Goal: Navigation & Orientation: Find specific page/section

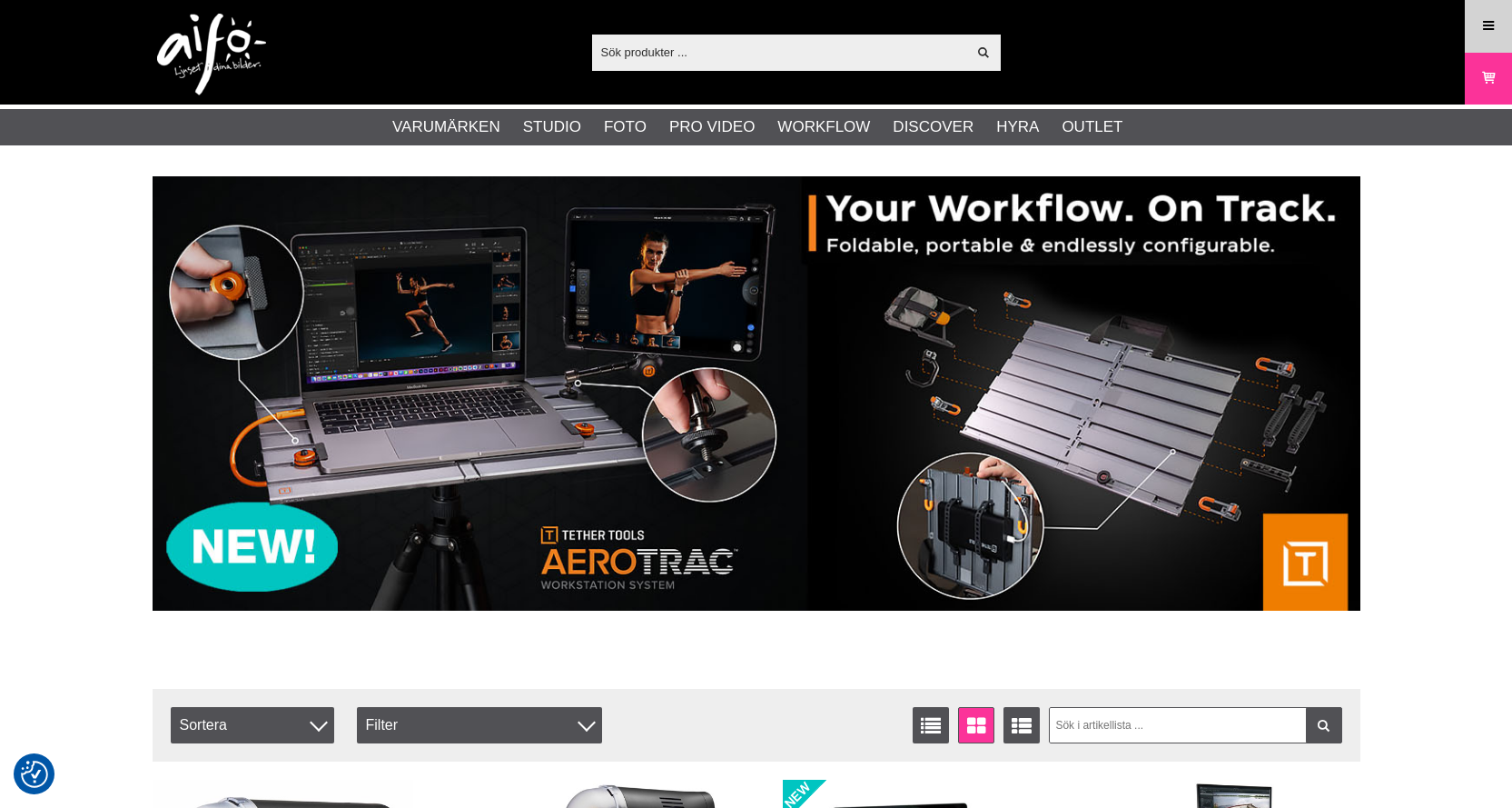
click at [1490, 24] on icon at bounding box center [1489, 27] width 16 height 20
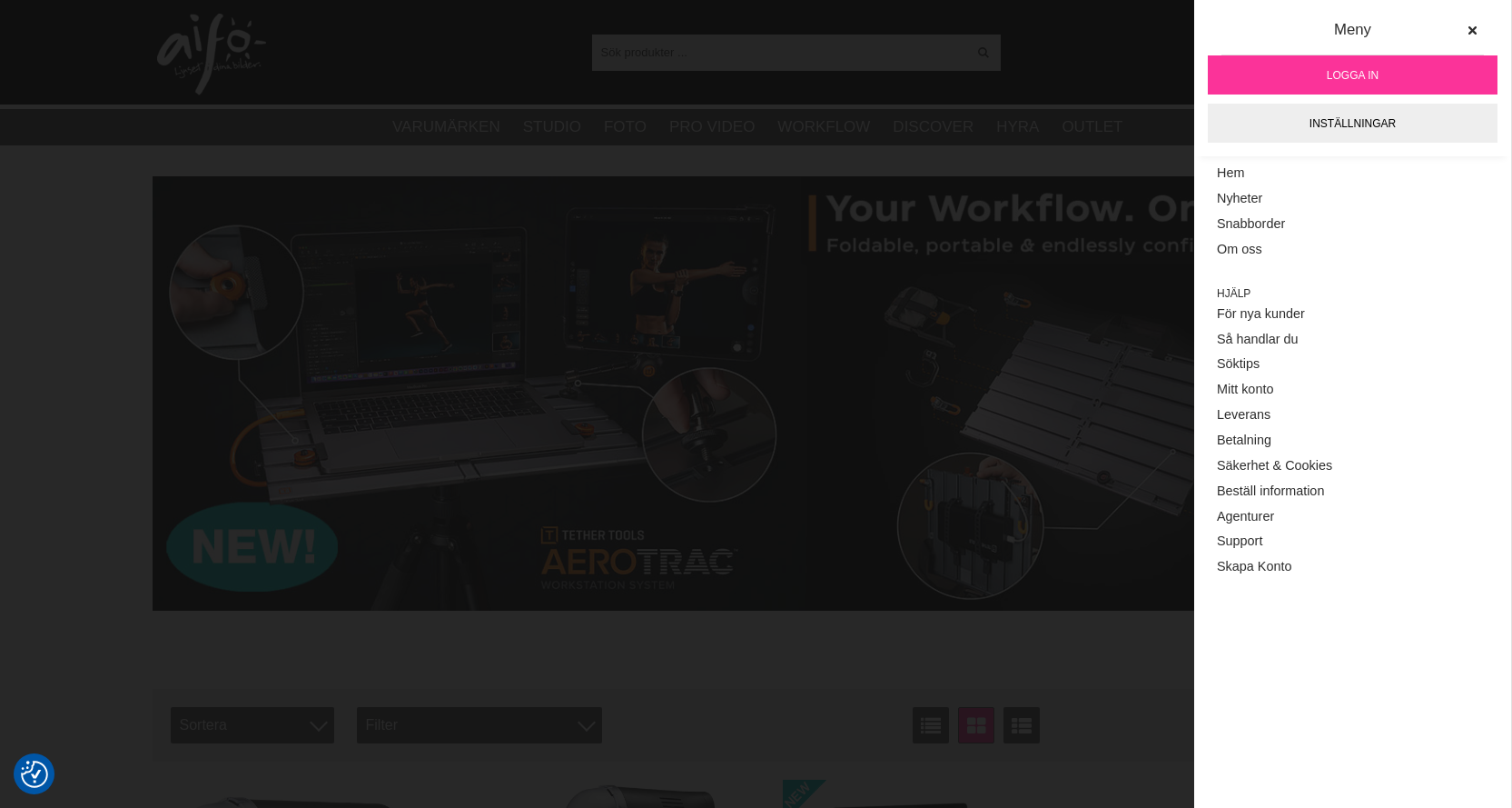
click at [1375, 67] on span "Logga in" at bounding box center [1353, 75] width 52 height 16
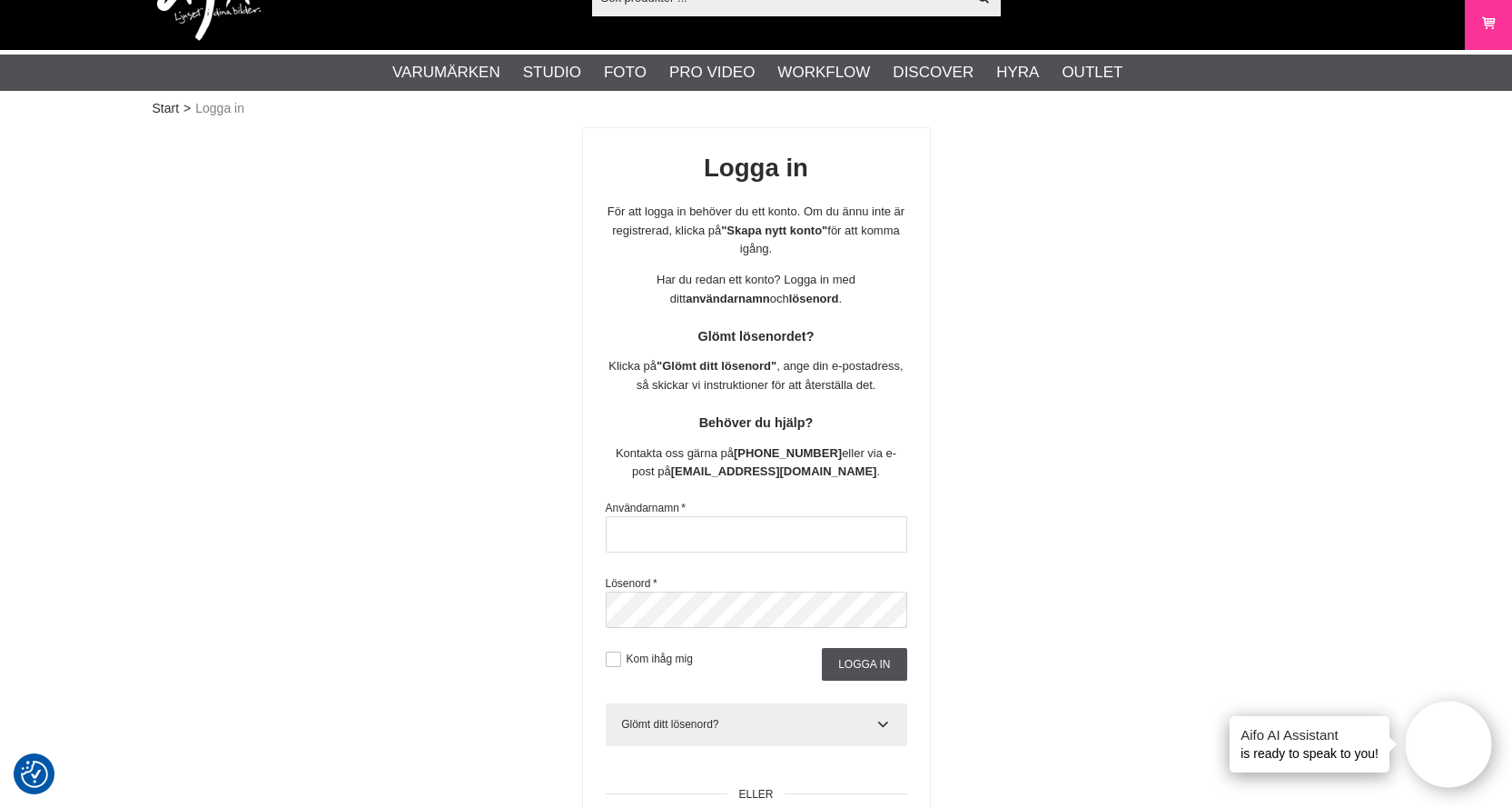
scroll to position [181, 0]
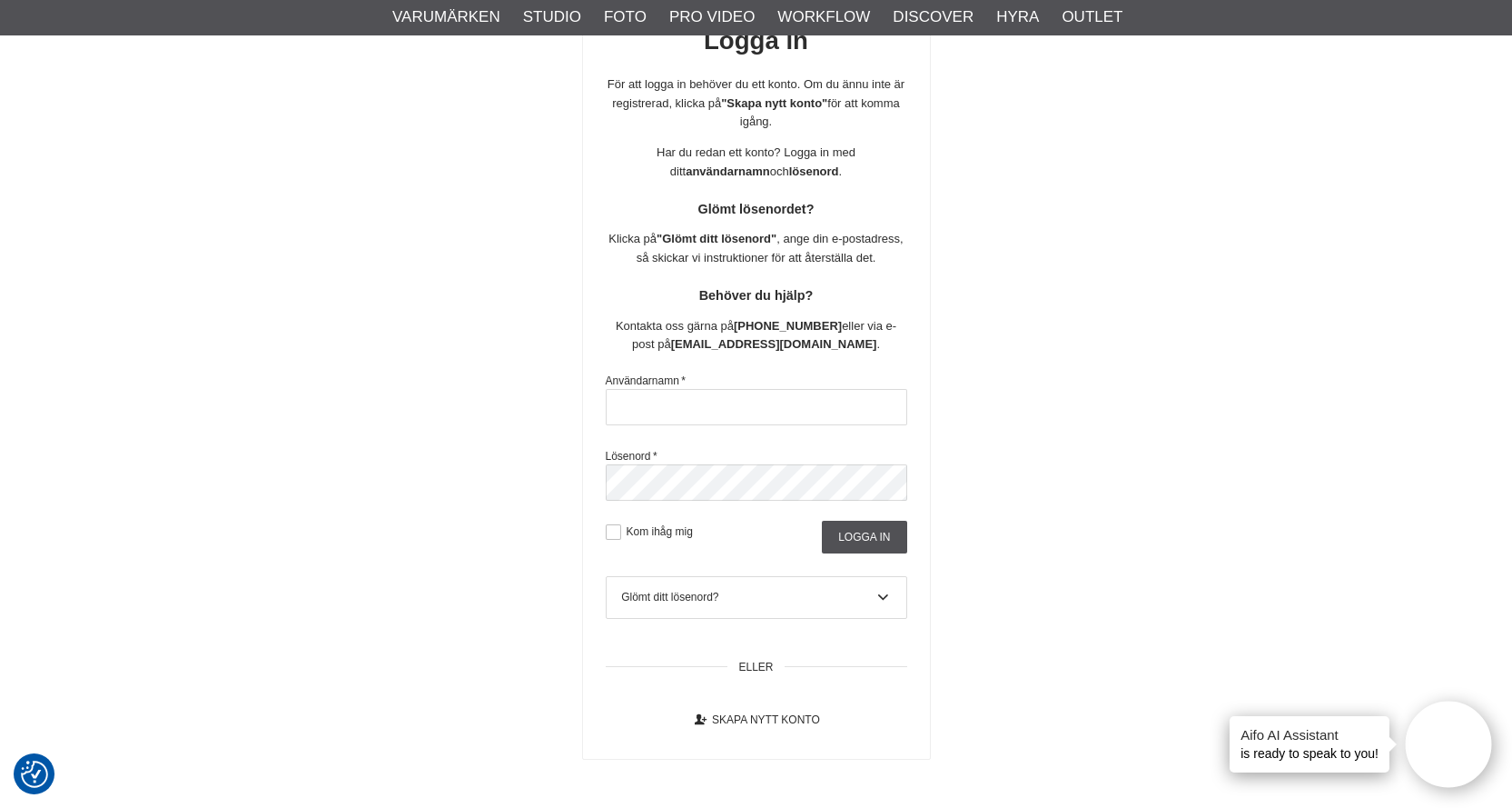
type input "[EMAIL_ADDRESS][DOMAIN_NAME]"
click at [668, 533] on label "Kom ihåg mig" at bounding box center [657, 531] width 71 height 13
click at [0, 0] on input "Kom ihåg mig" at bounding box center [0, 0] width 0 height 0
click at [835, 538] on input "Logga in" at bounding box center [865, 537] width 84 height 33
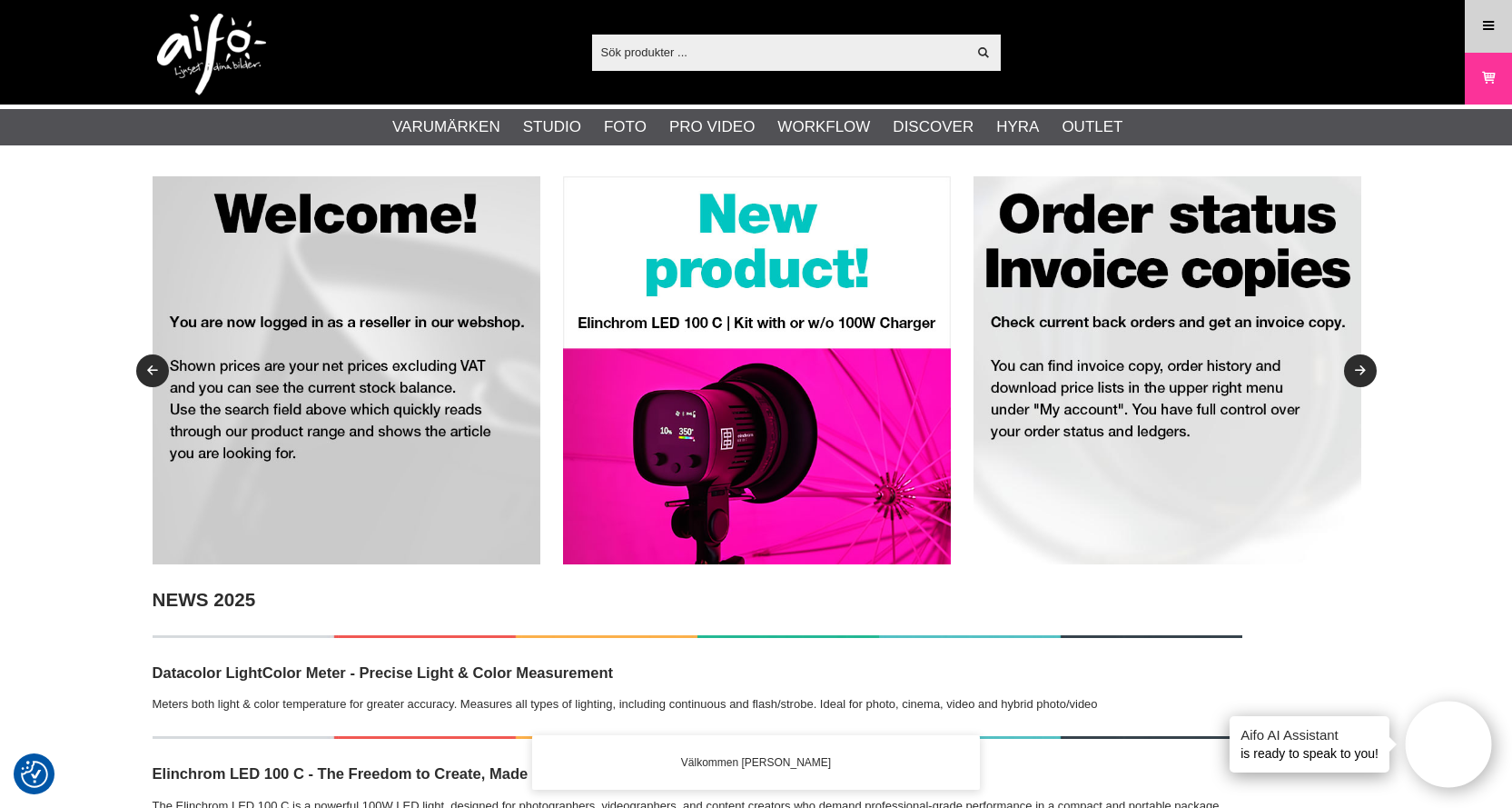
click at [1495, 16] on icon at bounding box center [1489, 27] width 16 height 20
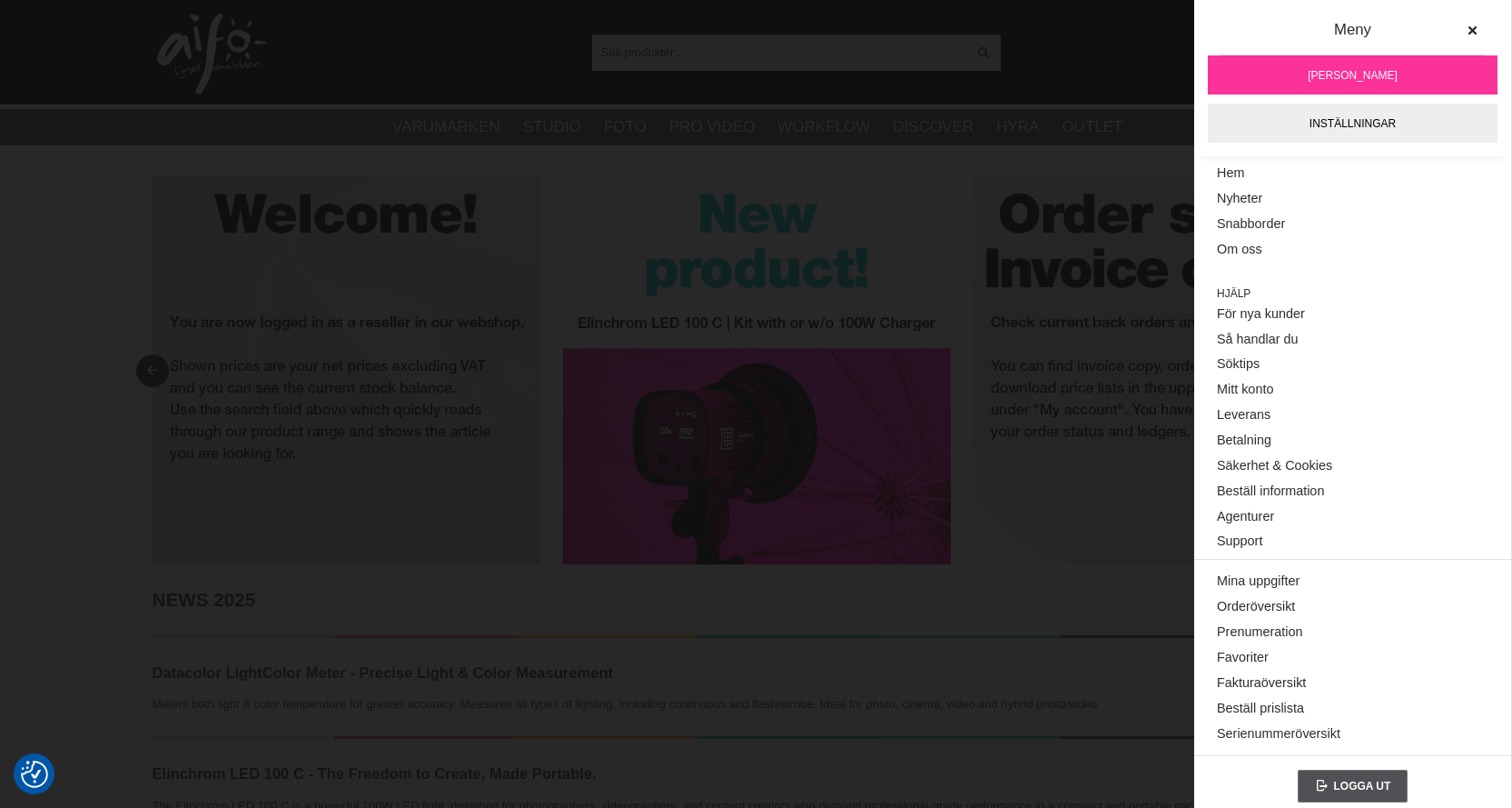
click at [1378, 68] on span "[PERSON_NAME]" at bounding box center [1353, 75] width 90 height 16
click at [1262, 419] on link "Leverans" at bounding box center [1353, 415] width 272 height 26
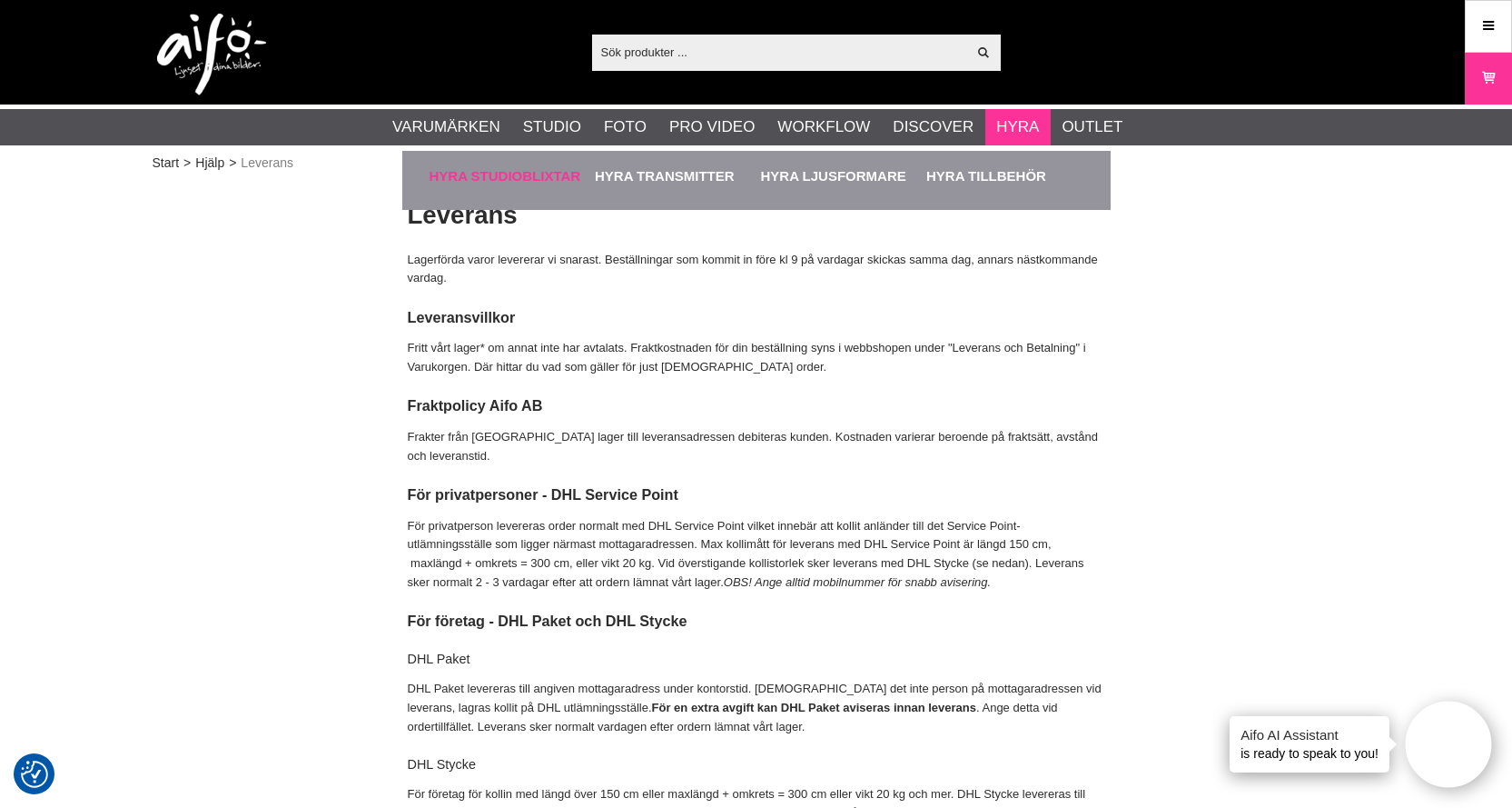
click at [559, 175] on link "Hyra Studioblixtar" at bounding box center [508, 176] width 158 height 50
